Goal: Transaction & Acquisition: Purchase product/service

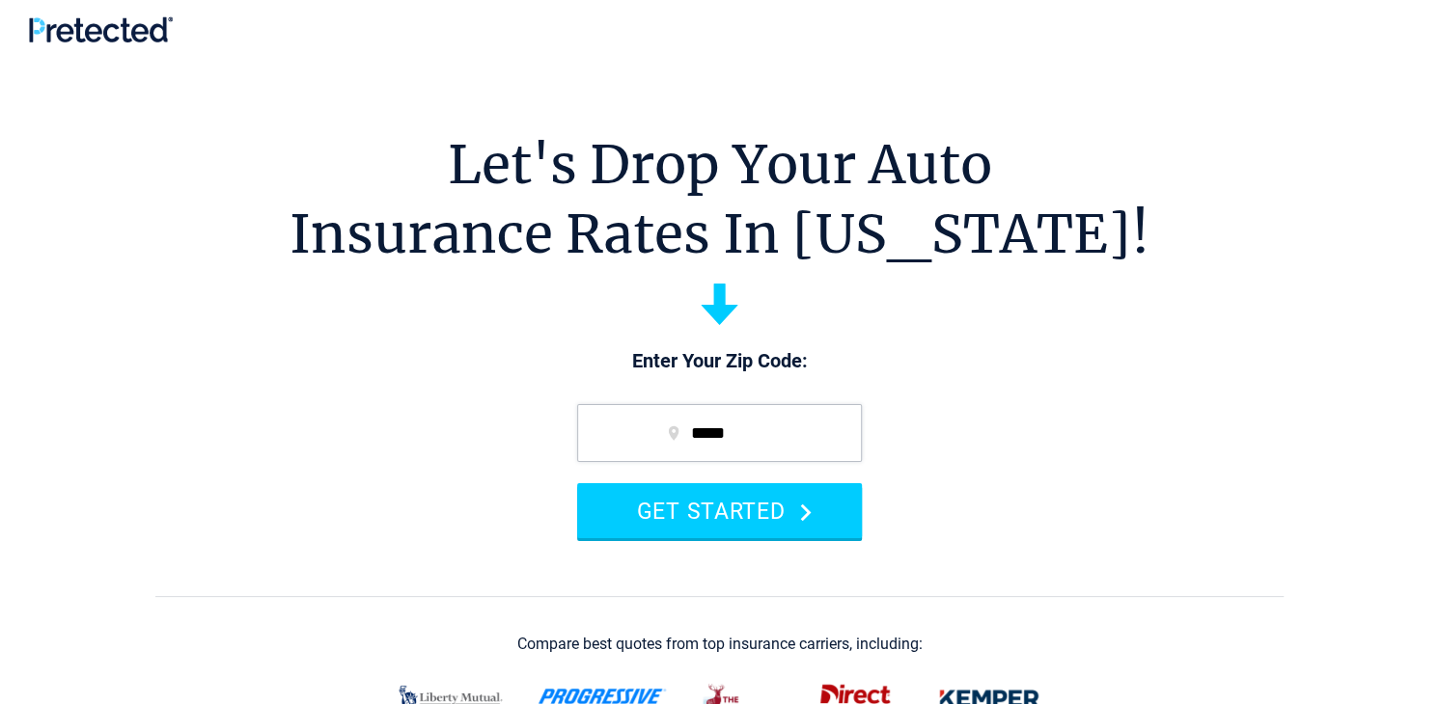
click at [783, 505] on button "GET STARTED" at bounding box center [719, 510] width 285 height 55
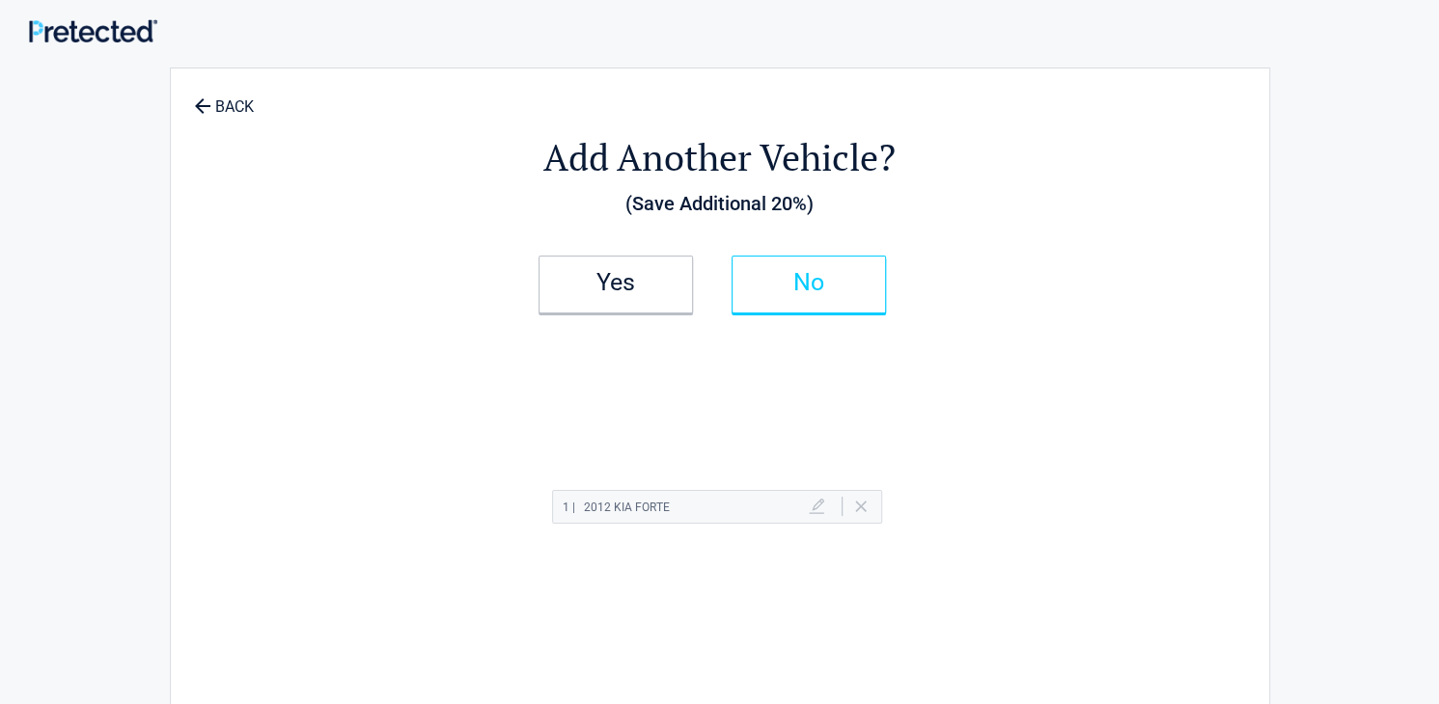
click at [807, 277] on h2 "No" at bounding box center [809, 283] width 114 height 14
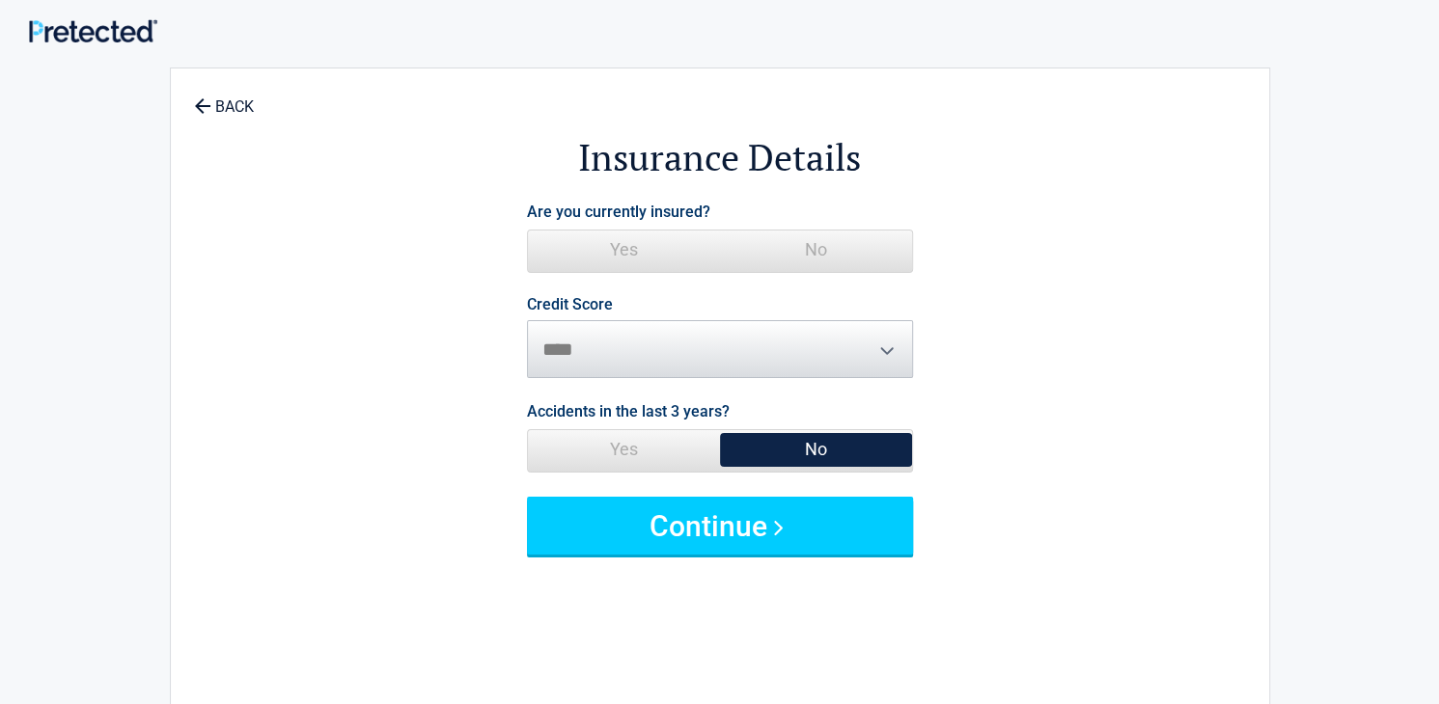
click at [842, 261] on span "No" at bounding box center [816, 250] width 192 height 39
click at [657, 445] on span "Yes" at bounding box center [624, 449] width 192 height 39
